Goal: Task Accomplishment & Management: Manage account settings

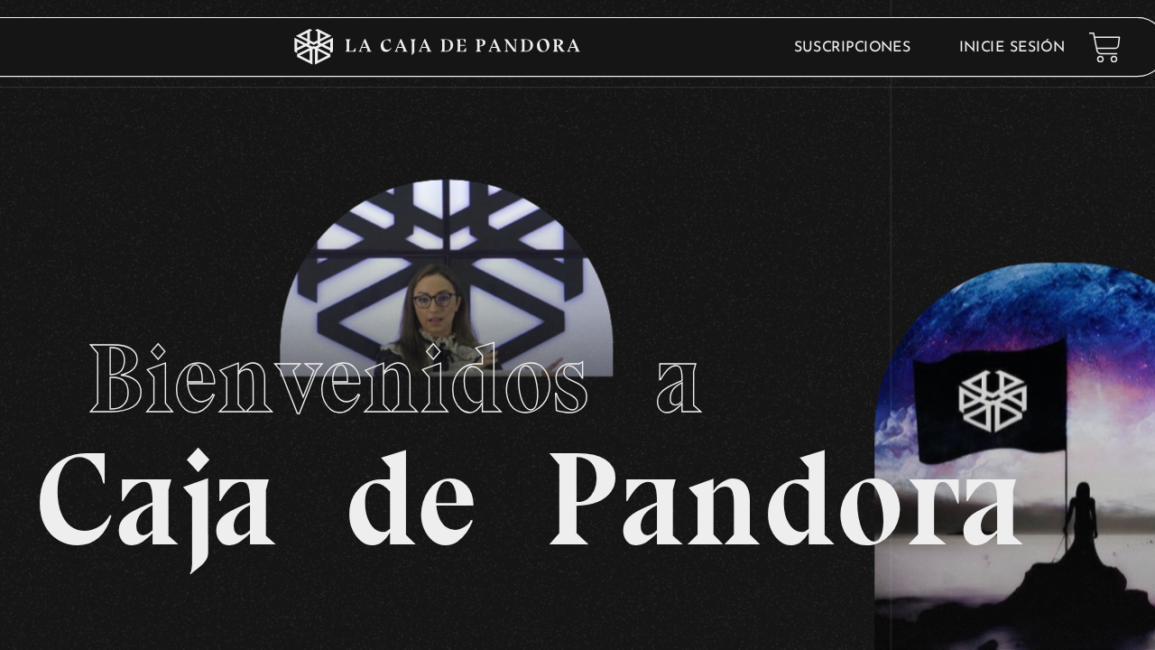
click at [1046, 34] on link "Inicie sesión" at bounding box center [1014, 36] width 79 height 11
click at [1034, 42] on link "Inicie sesión" at bounding box center [1014, 36] width 79 height 11
click at [1034, 37] on link "Inicie sesión" at bounding box center [1014, 36] width 79 height 11
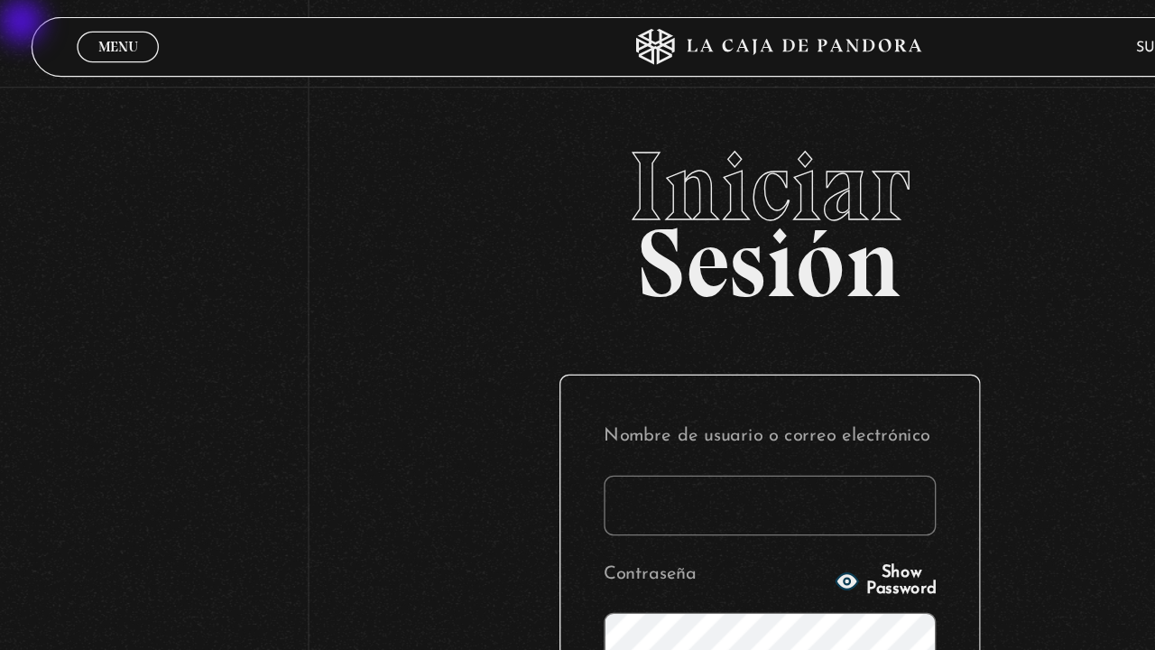
click at [553, 376] on input "Nombre de usuario o correo electrónico" at bounding box center [577, 378] width 249 height 45
click at [477, 376] on input "Nombre de usuario o correo electrónico" at bounding box center [577, 378] width 249 height 45
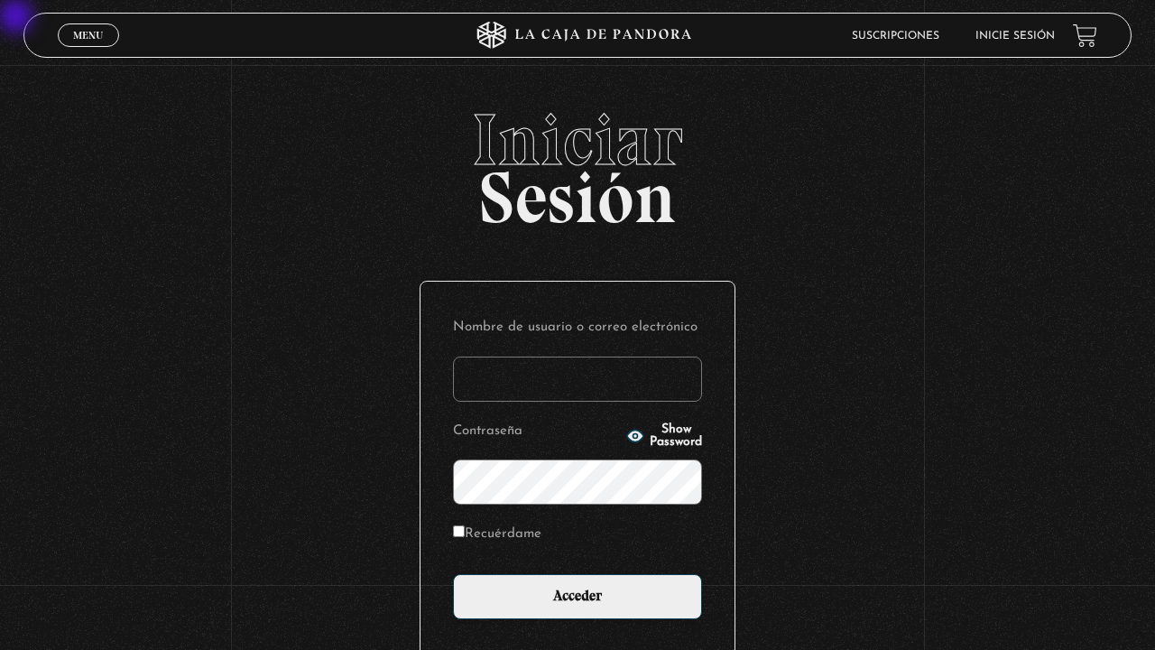
click at [520, 387] on input "Nombre de usuario o correo electrónico" at bounding box center [577, 378] width 249 height 45
click at [468, 371] on input "Nombre de usuario o correo electrónico" at bounding box center [577, 378] width 249 height 45
click at [467, 375] on input "Nombre de usuario o correo electrónico" at bounding box center [577, 378] width 249 height 45
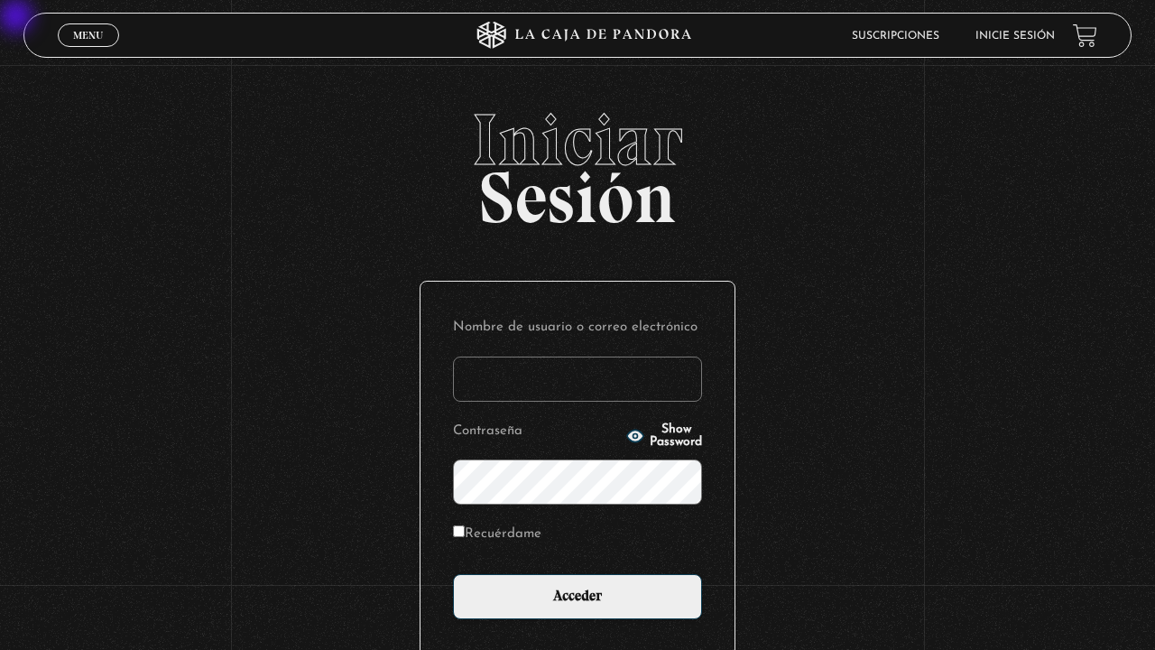
click at [470, 375] on input "Nombre de usuario o correo electrónico" at bounding box center [577, 378] width 249 height 45
click at [470, 378] on input "Nombre de usuario o correo electrónico" at bounding box center [577, 378] width 249 height 45
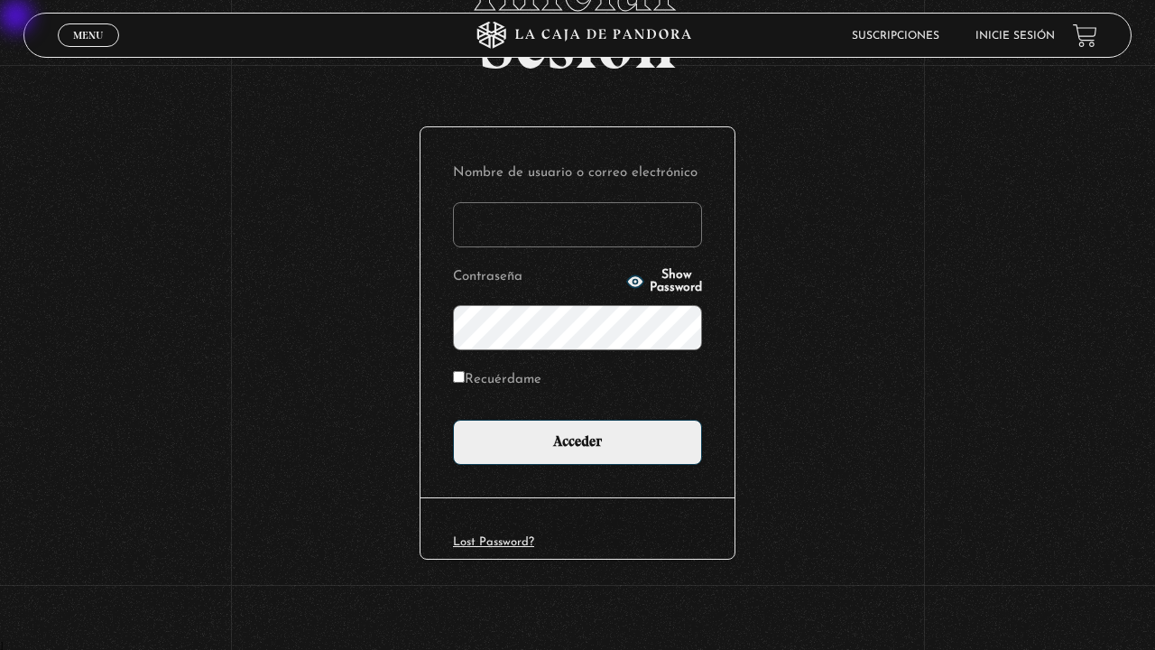
scroll to position [1, 0]
click at [453, 420] on input "Acceder" at bounding box center [577, 442] width 249 height 45
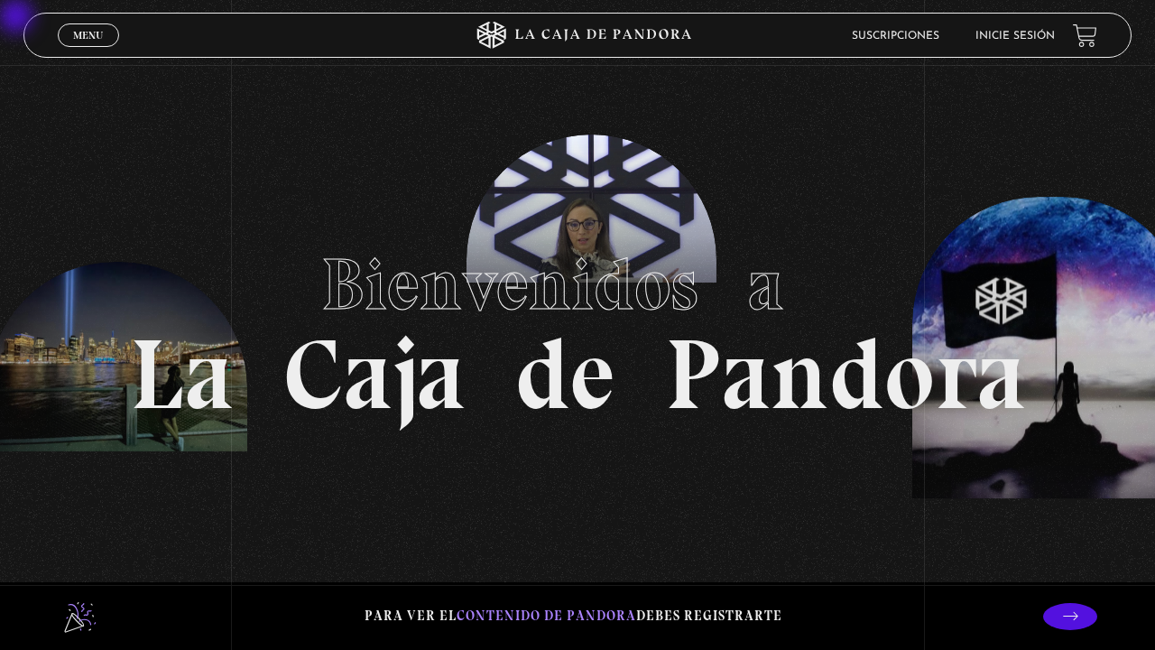
click at [1012, 37] on link "Inicie sesión" at bounding box center [1014, 36] width 79 height 11
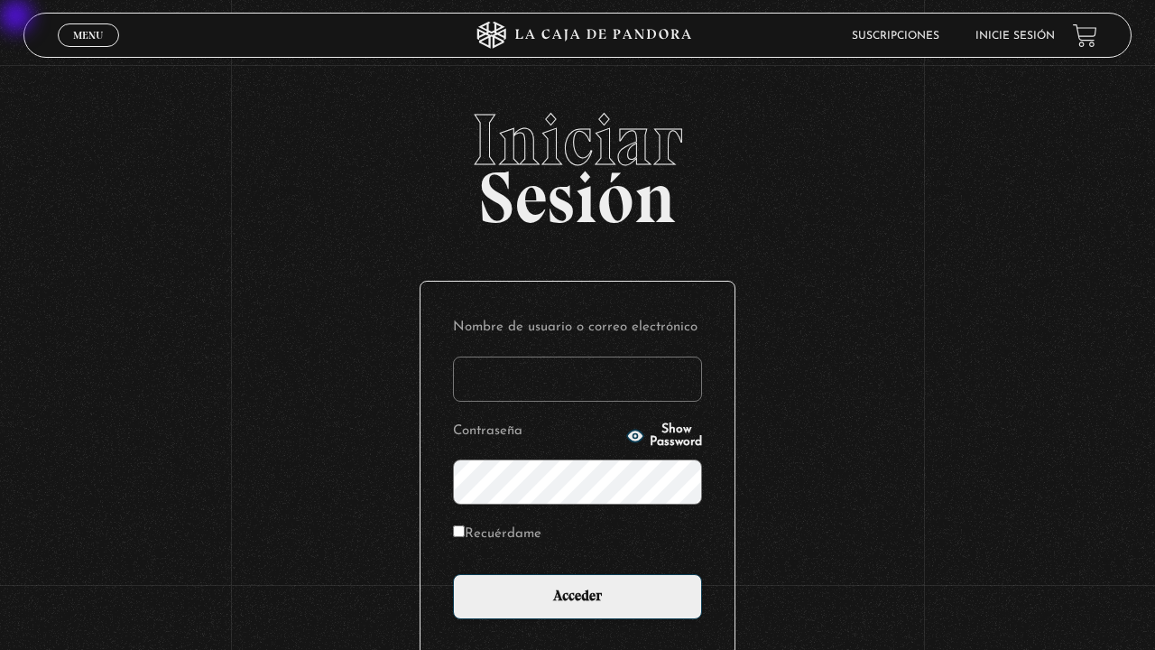
click at [596, 385] on input "Nombre de usuario o correo electrónico" at bounding box center [577, 378] width 249 height 45
click at [522, 385] on input "Nombre de usuario o correo electrónico" at bounding box center [577, 378] width 249 height 45
click at [489, 385] on input "Nombre de usuario o correo electrónico" at bounding box center [577, 378] width 249 height 45
click at [489, 376] on input "Nombre de usuario o correo electrónico" at bounding box center [577, 378] width 249 height 45
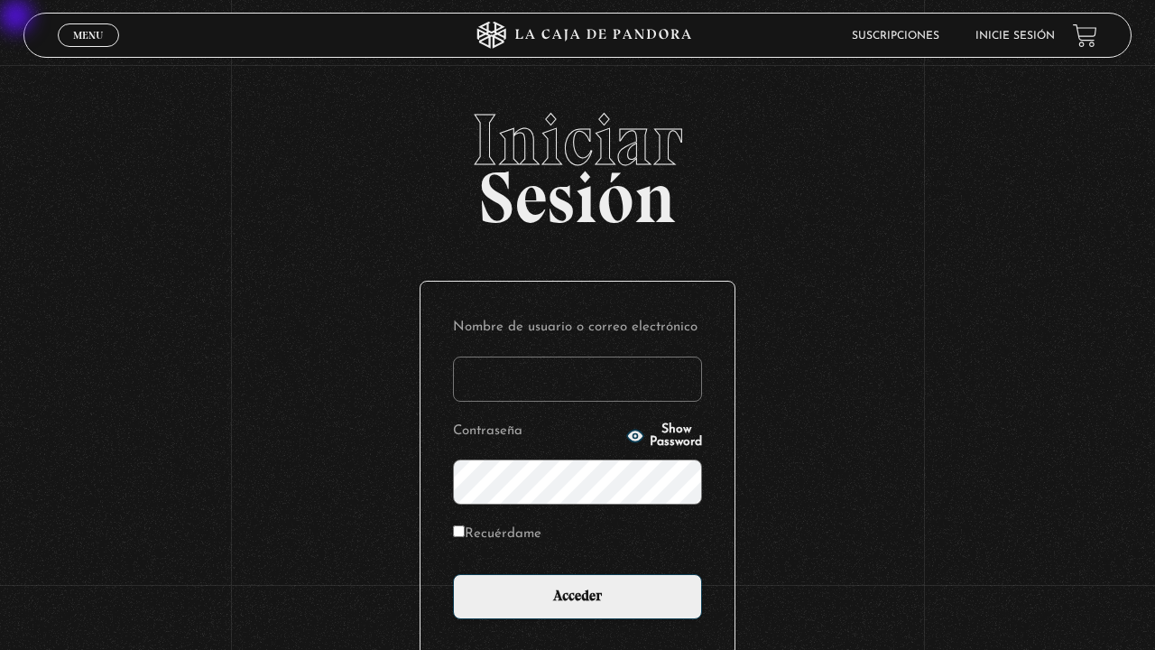
click at [489, 378] on input "Nombre de usuario o correo electrónico" at bounding box center [577, 378] width 249 height 45
click at [489, 388] on input "Nombre de usuario o correo electrónico" at bounding box center [577, 378] width 249 height 45
